Goal: Transaction & Acquisition: Book appointment/travel/reservation

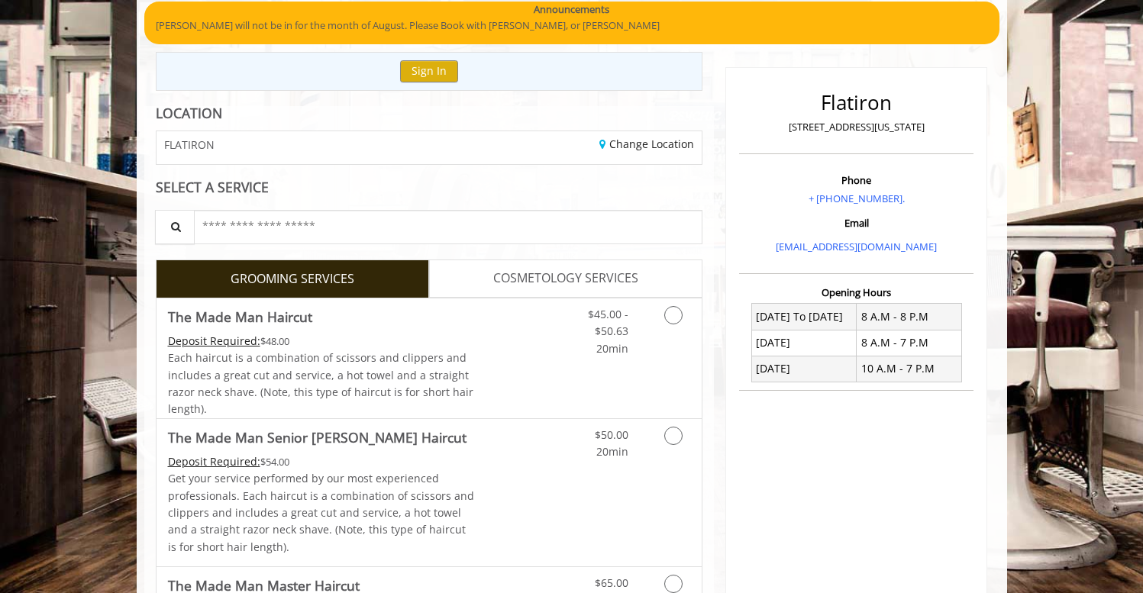
scroll to position [127, 0]
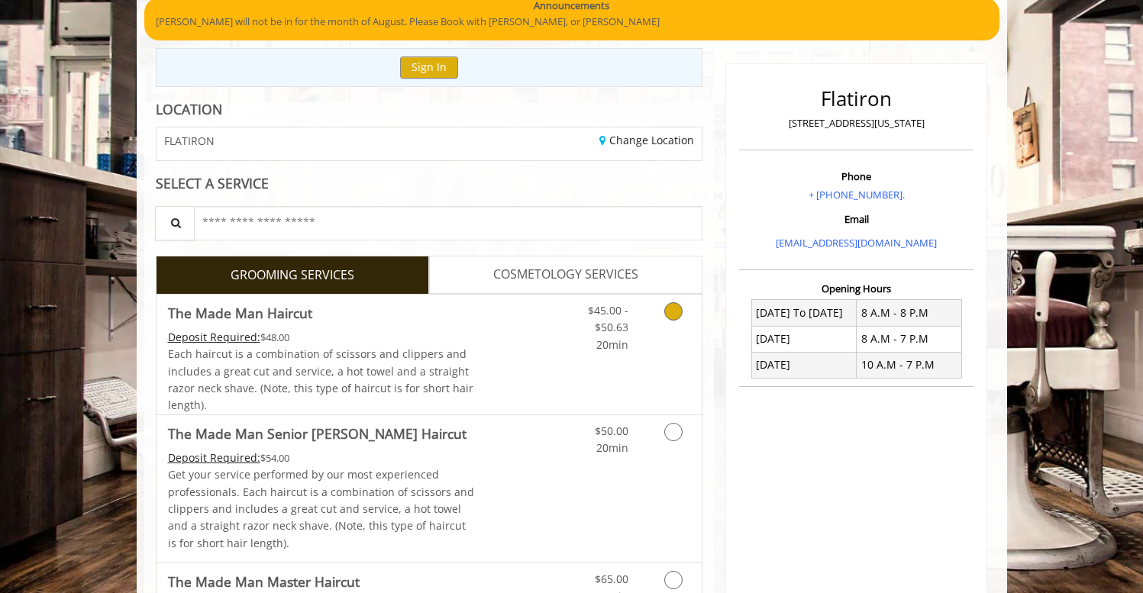
click at [674, 302] on icon "Grooming services" at bounding box center [673, 311] width 18 height 18
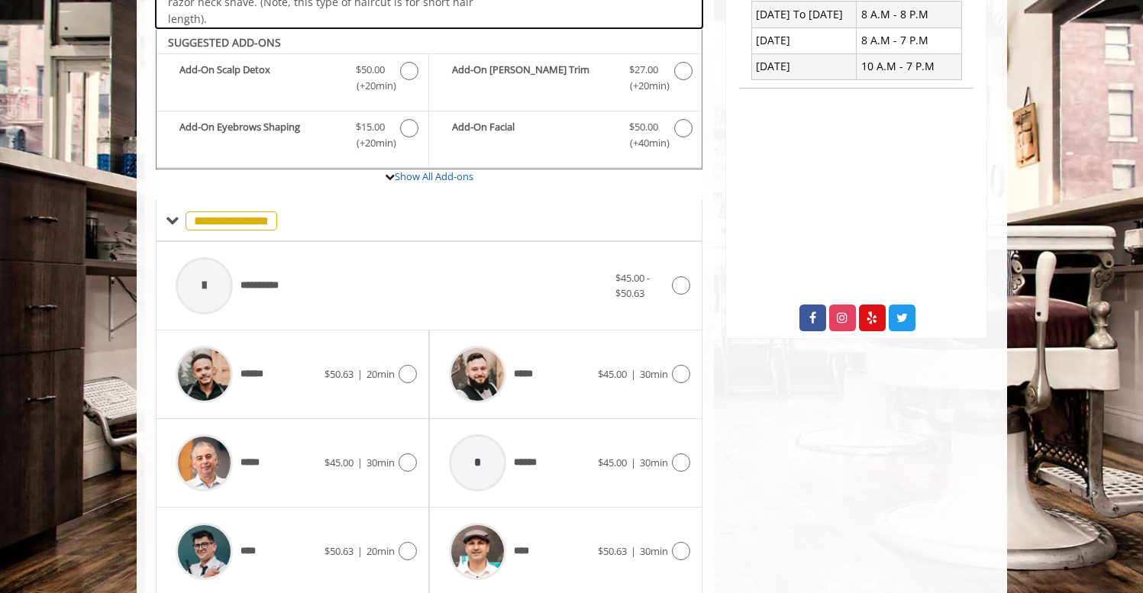
scroll to position [450, 0]
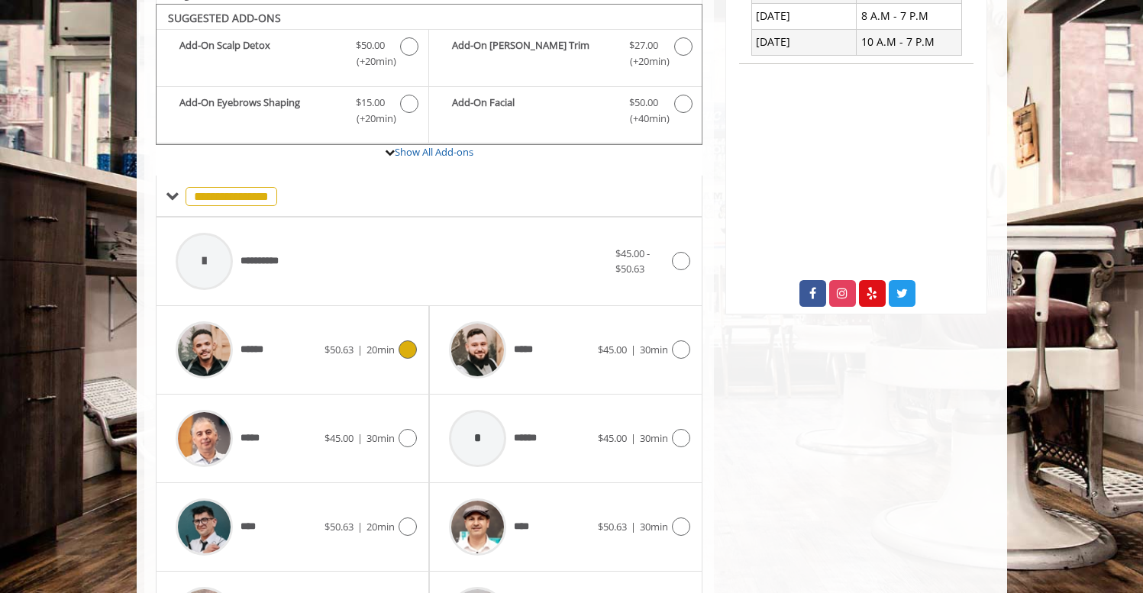
click at [408, 347] on icon at bounding box center [408, 350] width 18 height 18
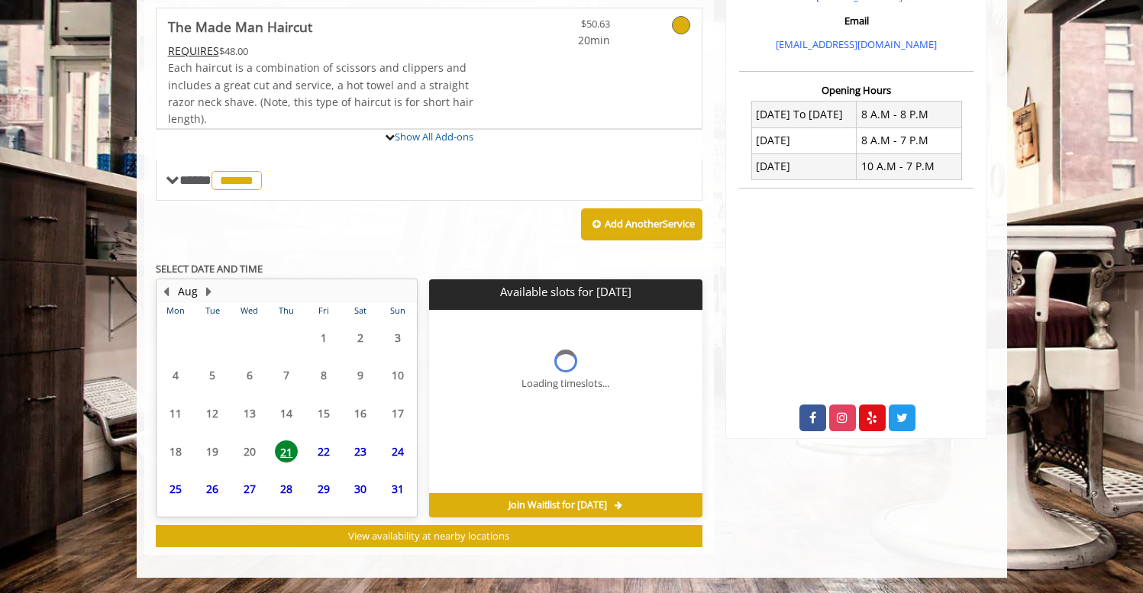
scroll to position [321, 0]
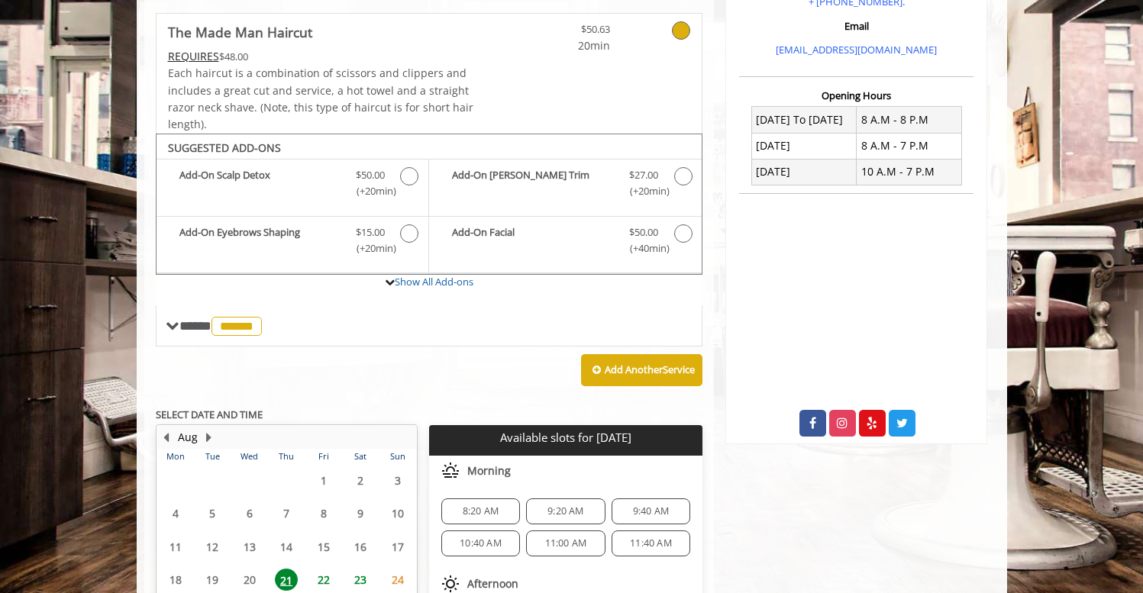
click at [475, 508] on span "8:20 AM" at bounding box center [481, 511] width 36 height 12
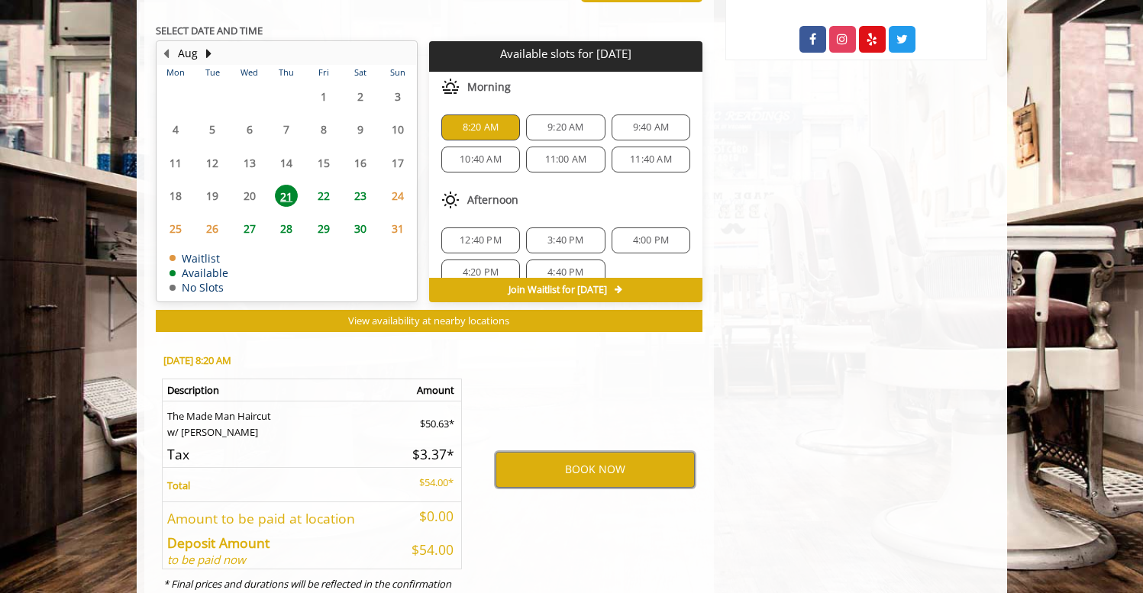
scroll to position [709, 0]
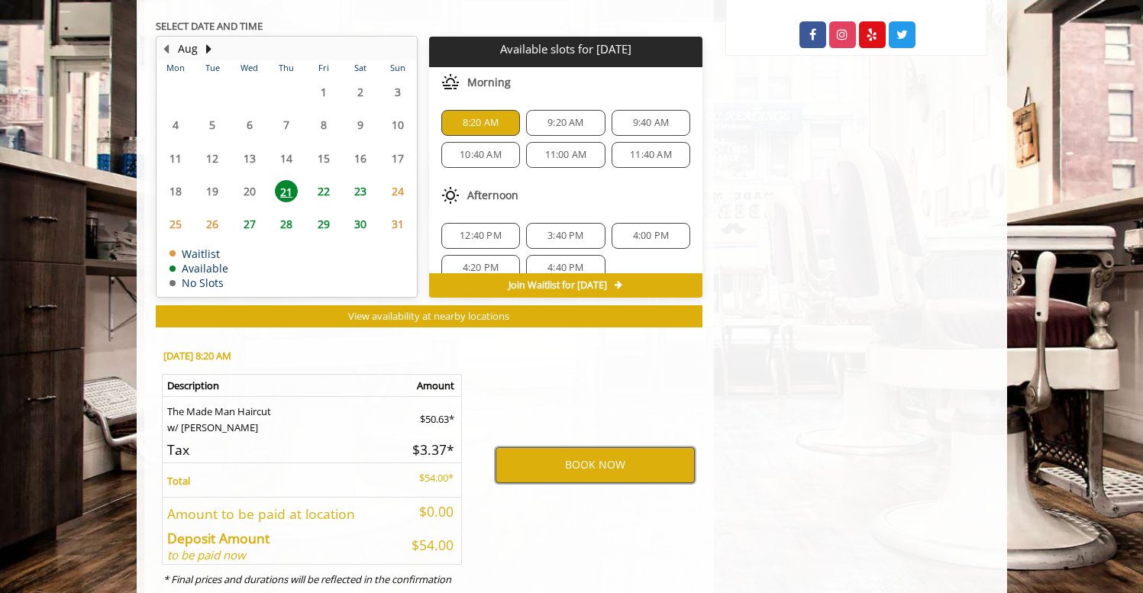
click at [551, 456] on button "BOOK NOW" at bounding box center [594, 464] width 199 height 35
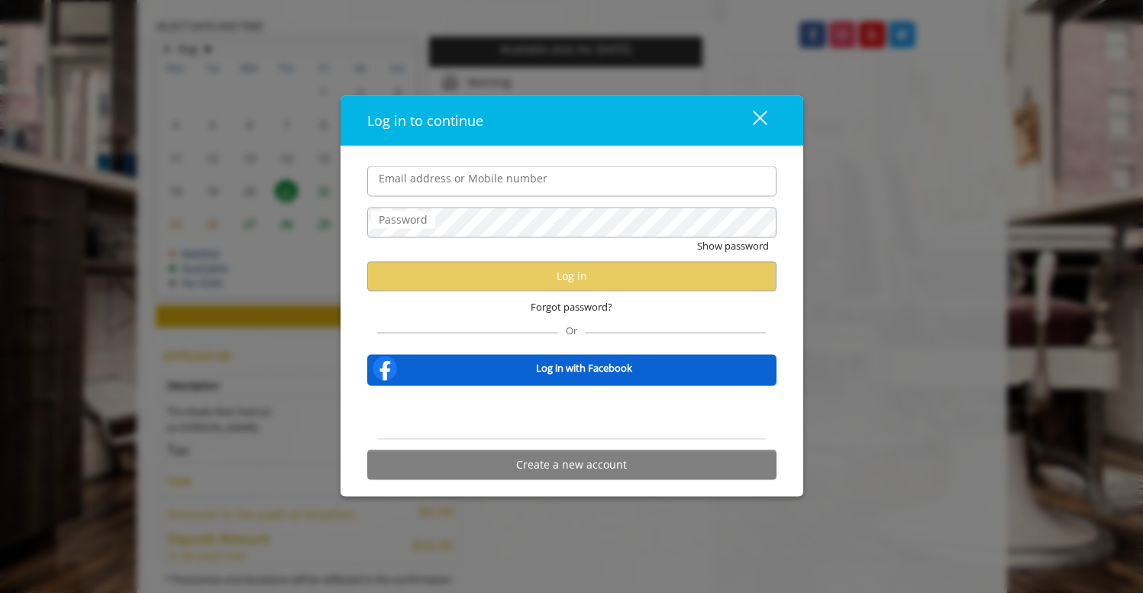
click at [645, 175] on input "Email address or Mobile number" at bounding box center [571, 181] width 409 height 31
type input "**"
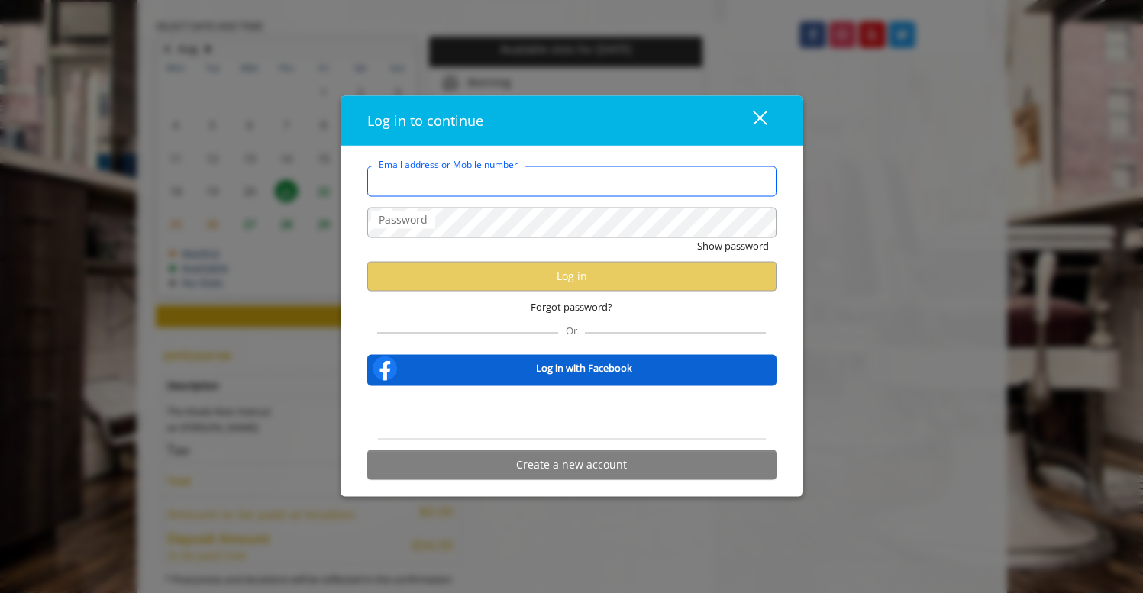
type input "**********"
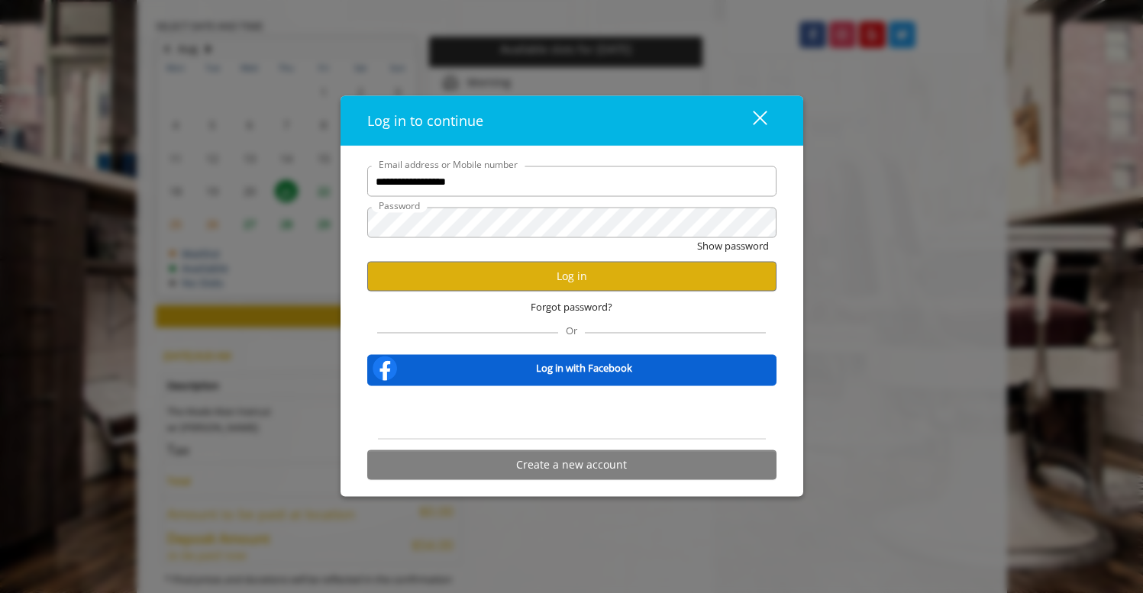
click at [239, 189] on div "**********" at bounding box center [571, 296] width 1143 height 593
click at [515, 269] on button "Log in" at bounding box center [571, 276] width 409 height 30
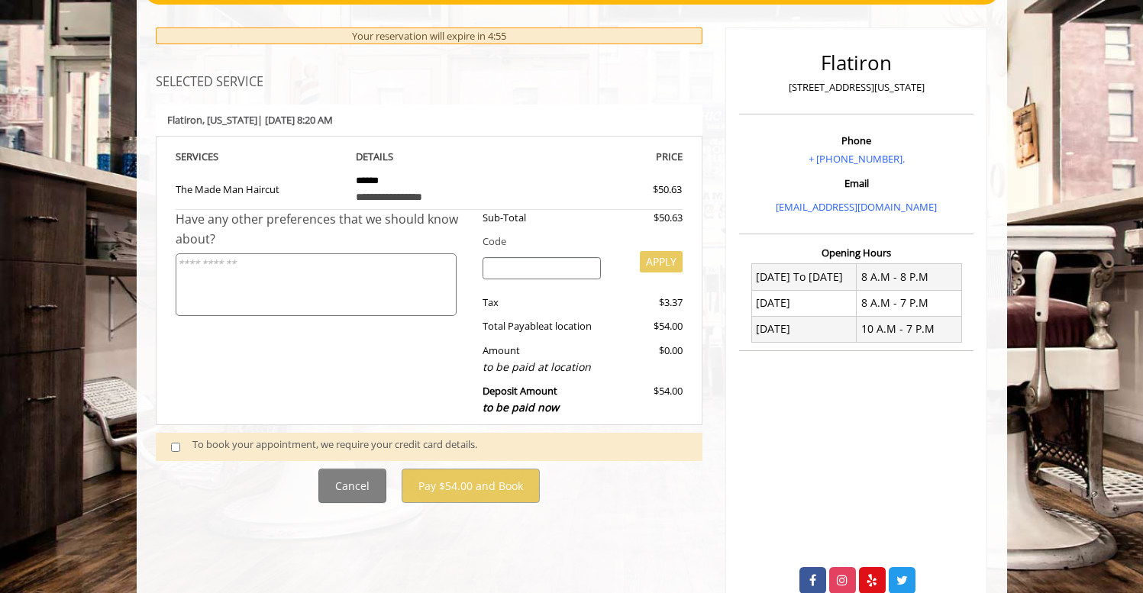
scroll to position [241, 0]
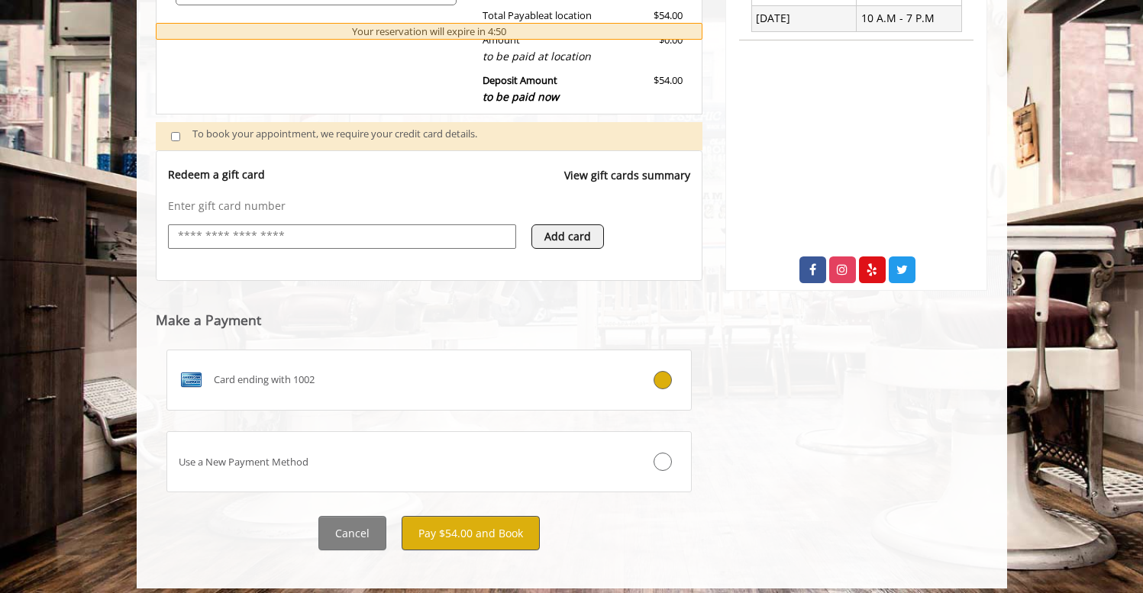
click at [470, 520] on button "Pay $54.00 and Book" at bounding box center [471, 533] width 138 height 34
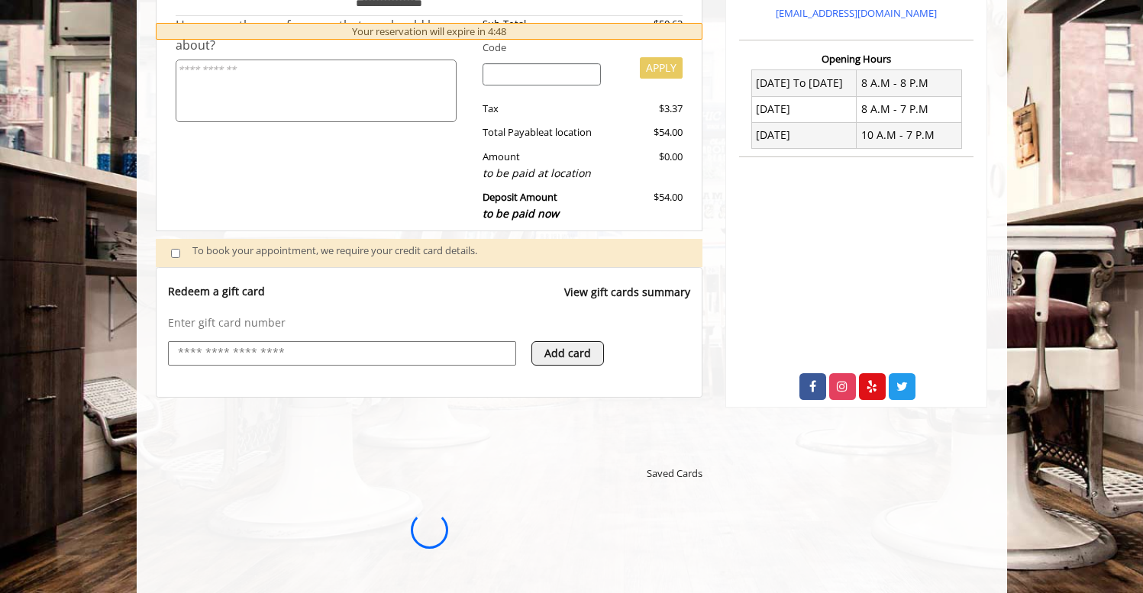
scroll to position [0, 0]
